Goal: Check status: Check status

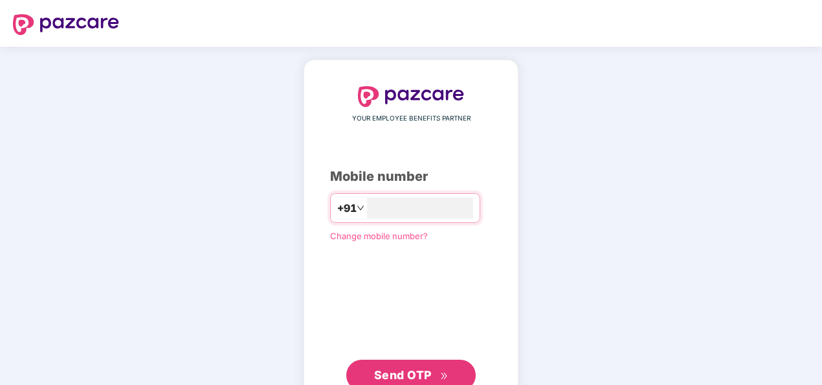
type input "**********"
click at [433, 372] on span "Send OTP" at bounding box center [411, 375] width 74 height 18
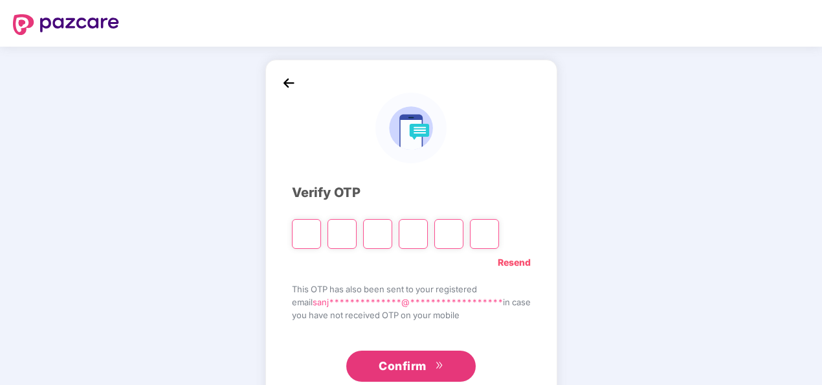
type input "*"
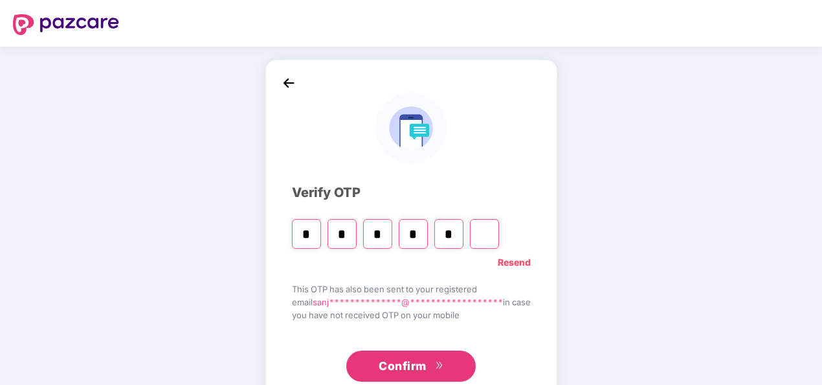
type input "*"
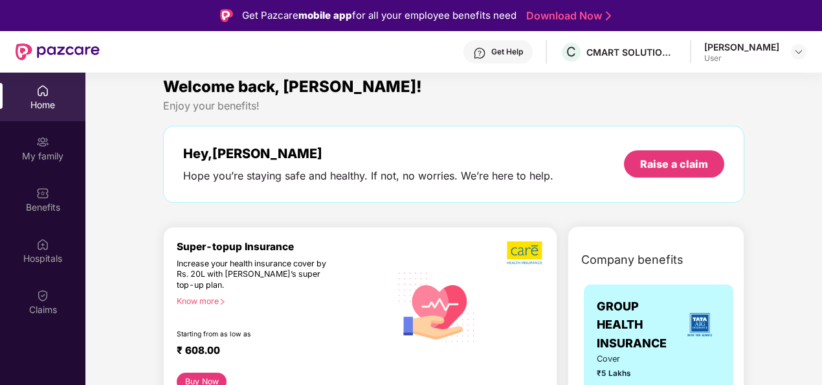
scroll to position [8, 0]
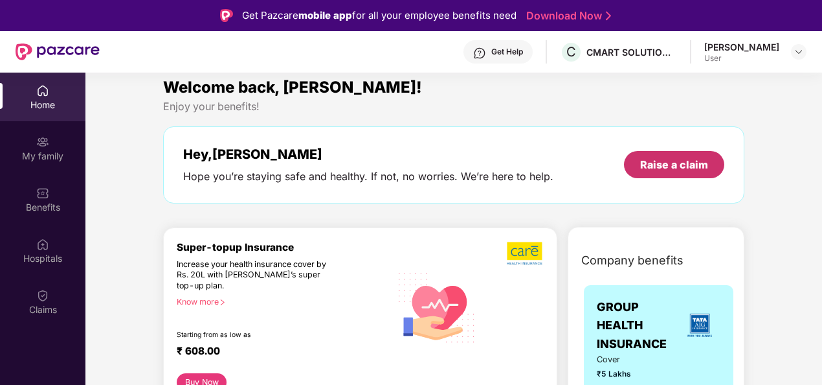
click at [711, 161] on div "Raise a claim" at bounding box center [674, 164] width 100 height 27
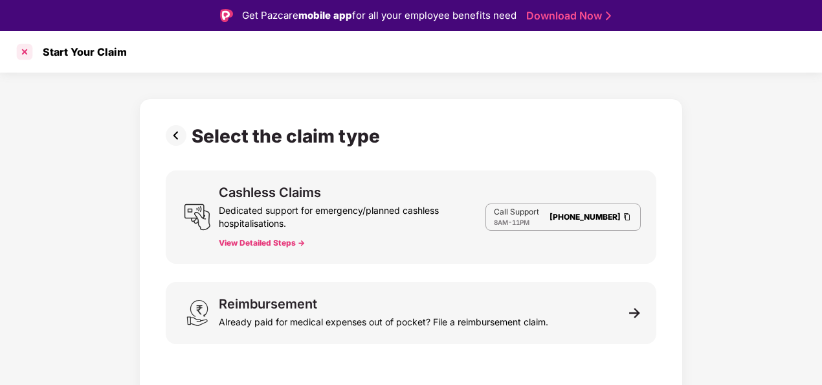
click at [25, 53] on div at bounding box center [24, 51] width 21 height 21
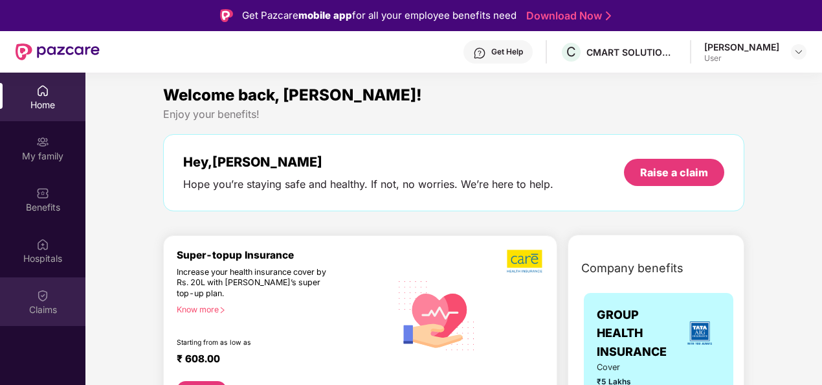
click at [56, 290] on div "Claims" at bounding box center [42, 301] width 85 height 49
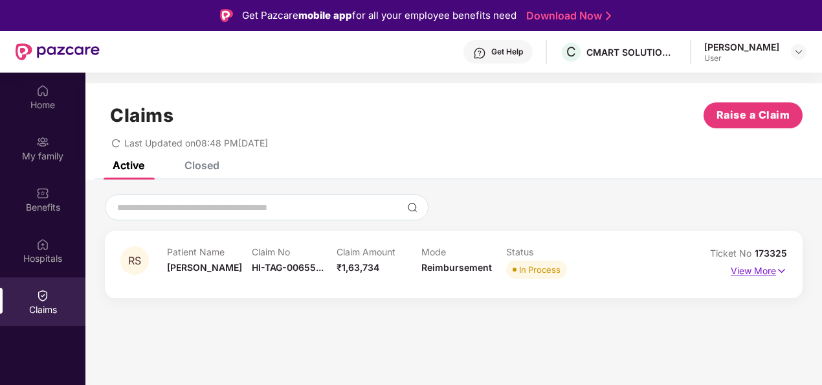
click at [753, 273] on p "View More" at bounding box center [759, 268] width 56 height 17
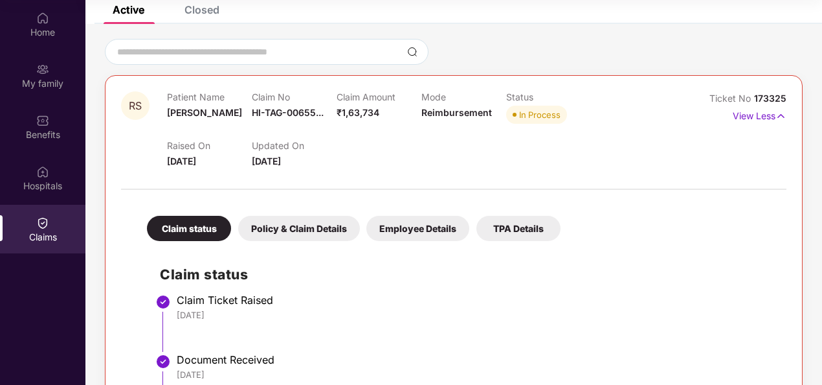
scroll to position [84, 0]
click at [293, 215] on div "Policy & Claim Details" at bounding box center [299, 227] width 122 height 25
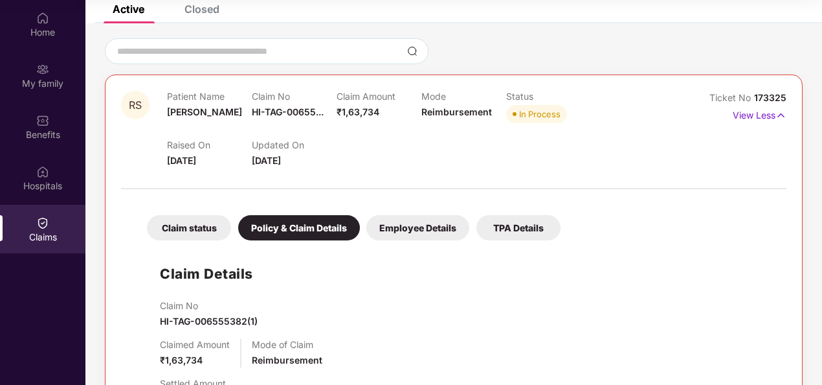
click at [530, 226] on div "TPA Details" at bounding box center [519, 227] width 84 height 25
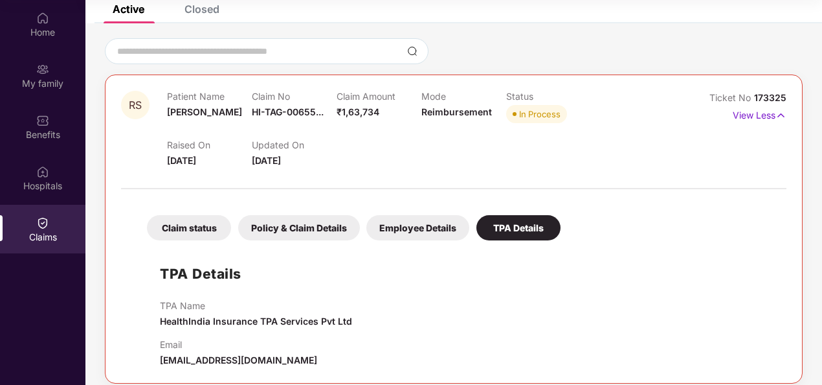
scroll to position [95, 0]
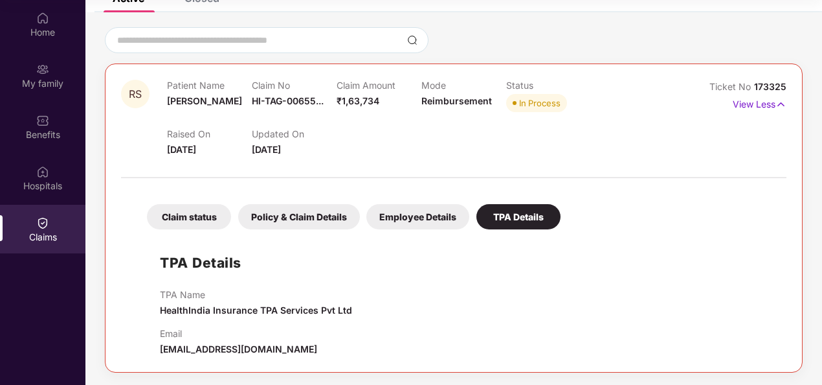
click at [436, 204] on div "Employee Details" at bounding box center [418, 216] width 103 height 25
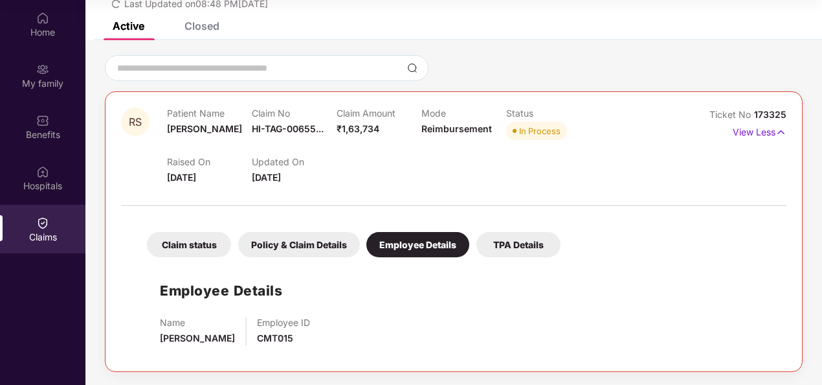
scroll to position [66, 0]
click at [280, 249] on div "Policy & Claim Details" at bounding box center [299, 244] width 122 height 25
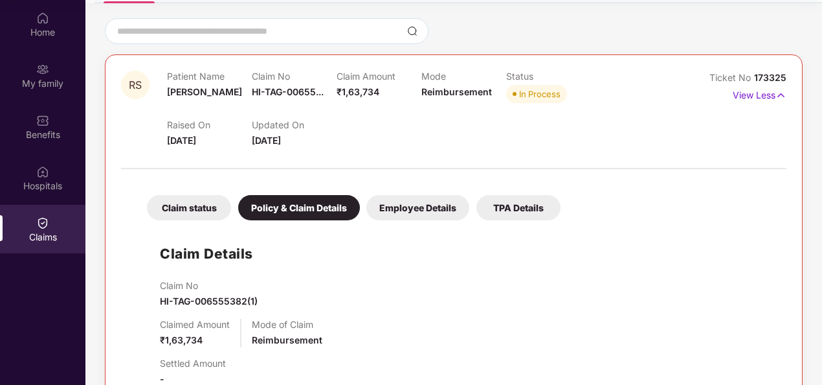
scroll to position [103, 0]
click at [195, 213] on div "Claim status" at bounding box center [189, 208] width 84 height 25
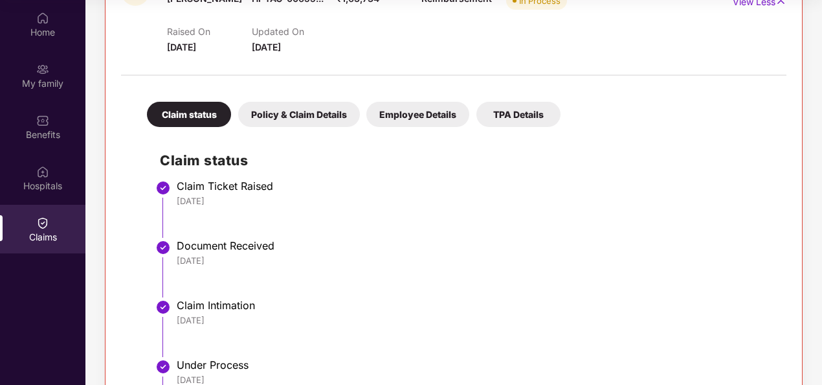
scroll to position [0, 0]
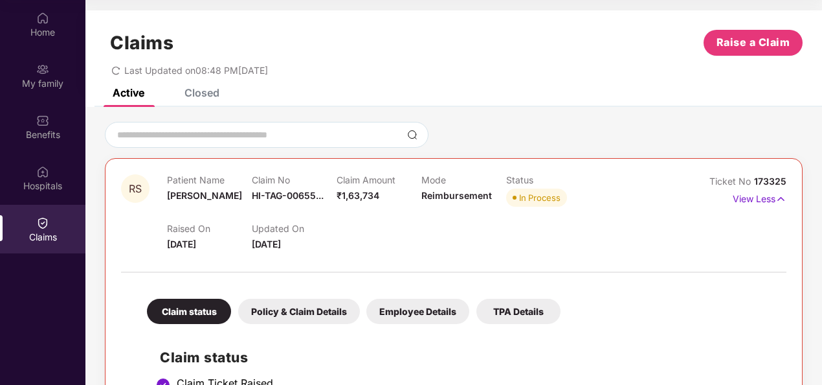
click at [298, 304] on div "Policy & Claim Details" at bounding box center [299, 311] width 122 height 25
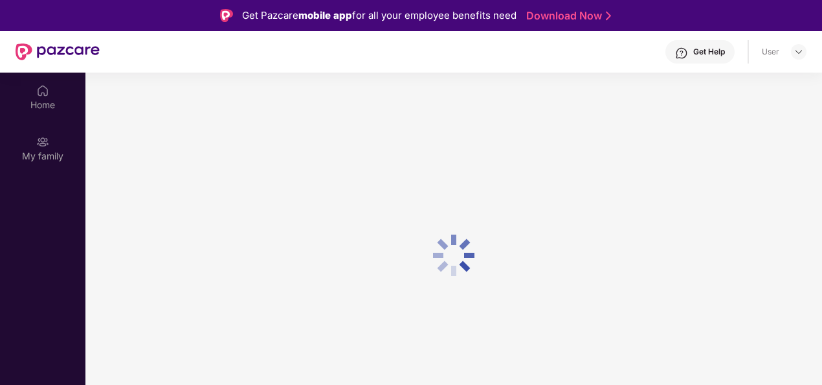
scroll to position [73, 0]
